Goal: Information Seeking & Learning: Learn about a topic

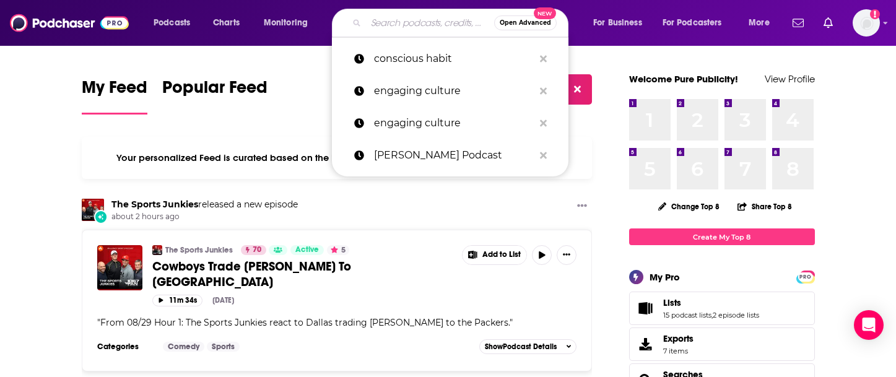
click at [378, 20] on input "Search podcasts, credits, & more..." at bounding box center [430, 23] width 128 height 20
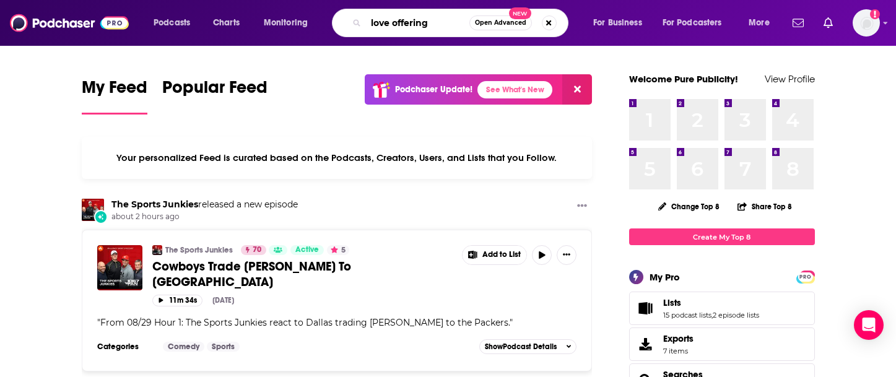
type input "love offering"
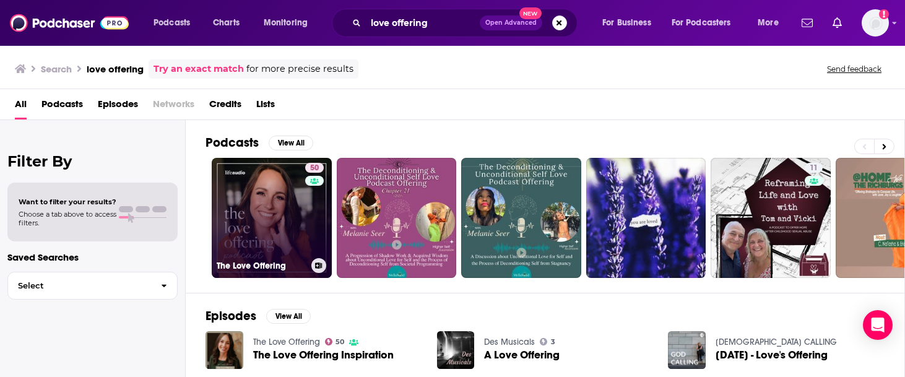
click at [274, 222] on link "50 The Love Offering" at bounding box center [272, 218] width 120 height 120
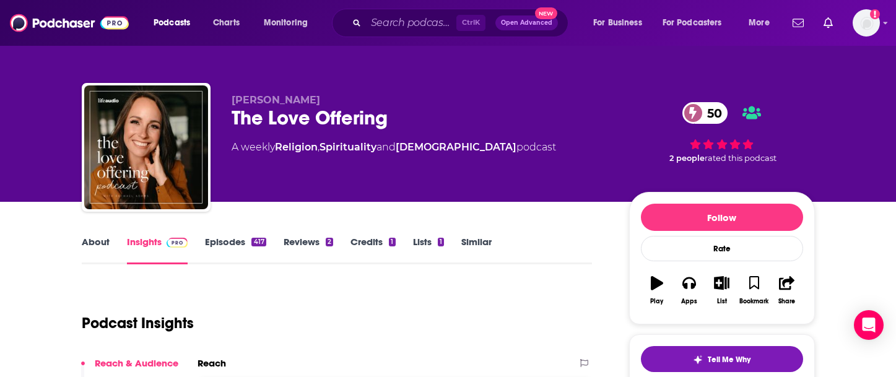
click at [103, 241] on link "About" at bounding box center [96, 250] width 28 height 28
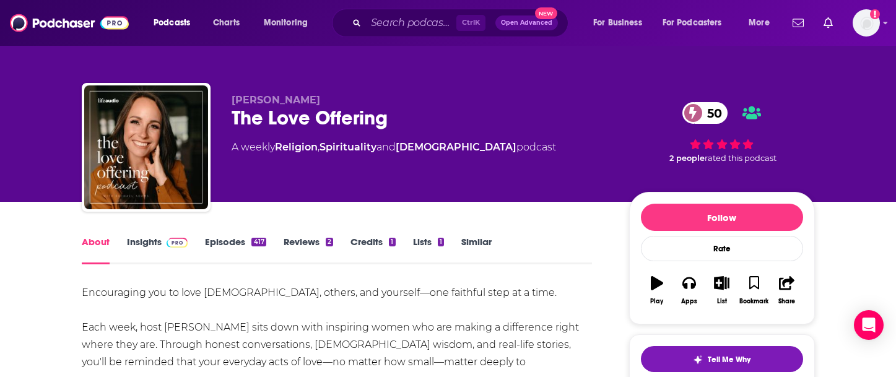
scroll to position [62, 0]
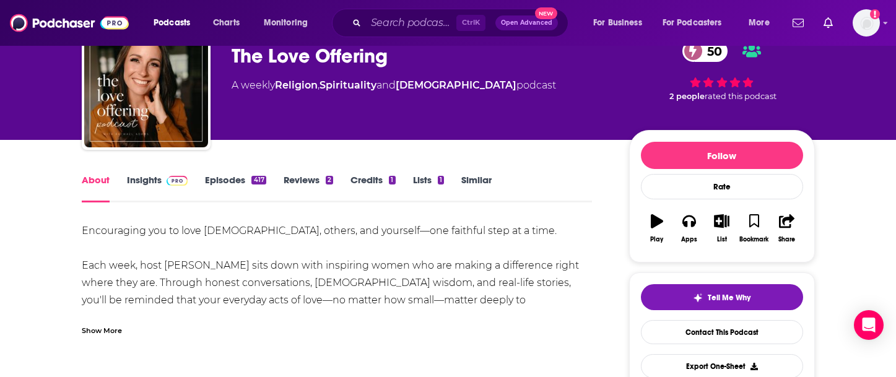
click at [103, 331] on div "Show More" at bounding box center [102, 330] width 40 height 12
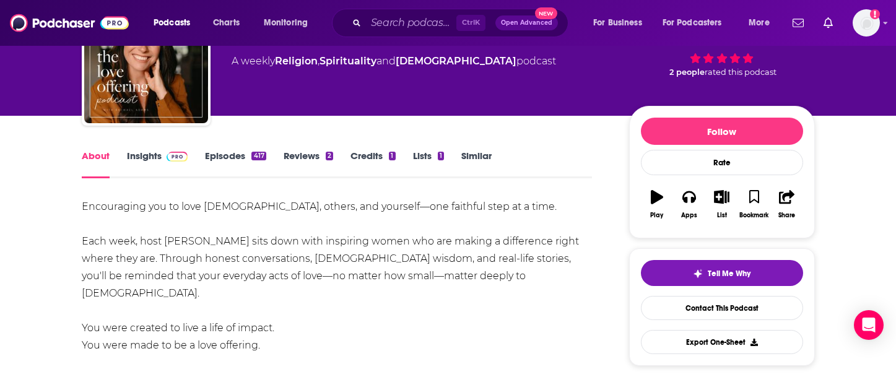
scroll to position [124, 0]
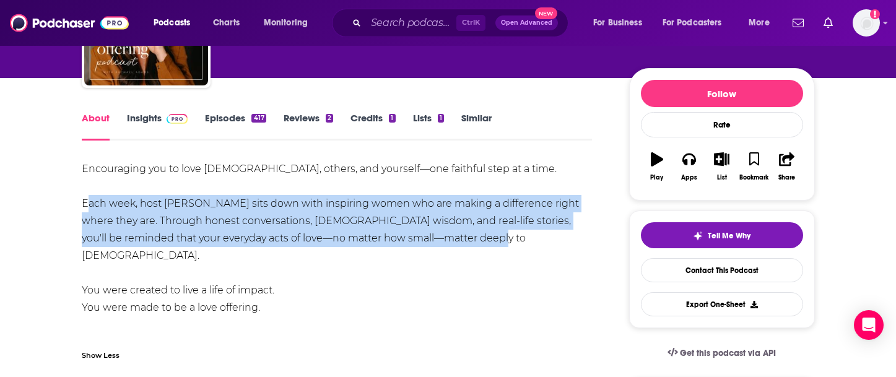
drag, startPoint x: 84, startPoint y: 203, endPoint x: 463, endPoint y: 237, distance: 380.6
click at [463, 237] on div "Encouraging you to love [DEMOGRAPHIC_DATA], others, and yourself—one faithful s…" at bounding box center [337, 255] width 511 height 191
copy div "Each week, host [PERSON_NAME] sits down with inspiring women who are making a d…"
